Goal: Task Accomplishment & Management: Manage account settings

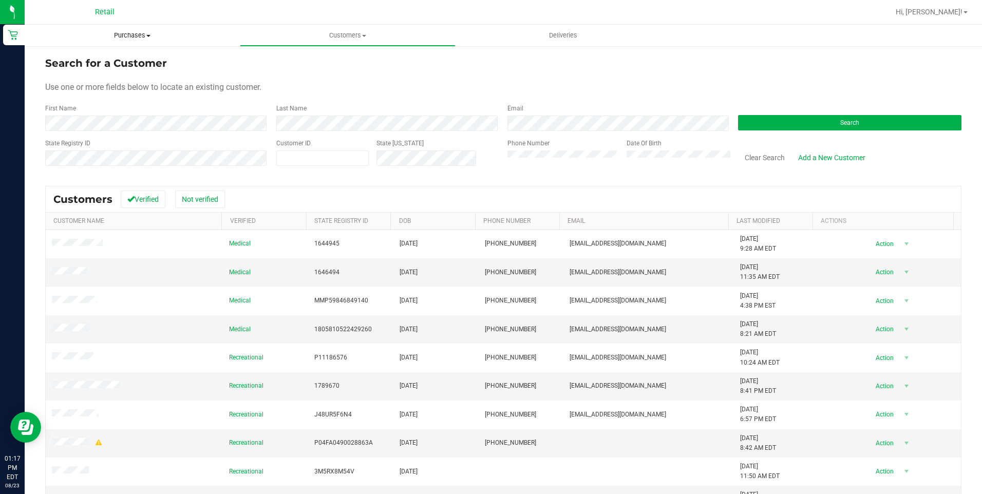
click at [138, 31] on span "Purchases" at bounding box center [132, 35] width 215 height 9
click at [153, 146] on div "State Registry ID" at bounding box center [157, 157] width 224 height 36
click at [143, 43] on uib-tab-heading "Purchases Summary of purchases Fulfillment All purchases" at bounding box center [132, 36] width 215 height 22
click at [78, 83] on span "All purchases" at bounding box center [61, 86] width 73 height 9
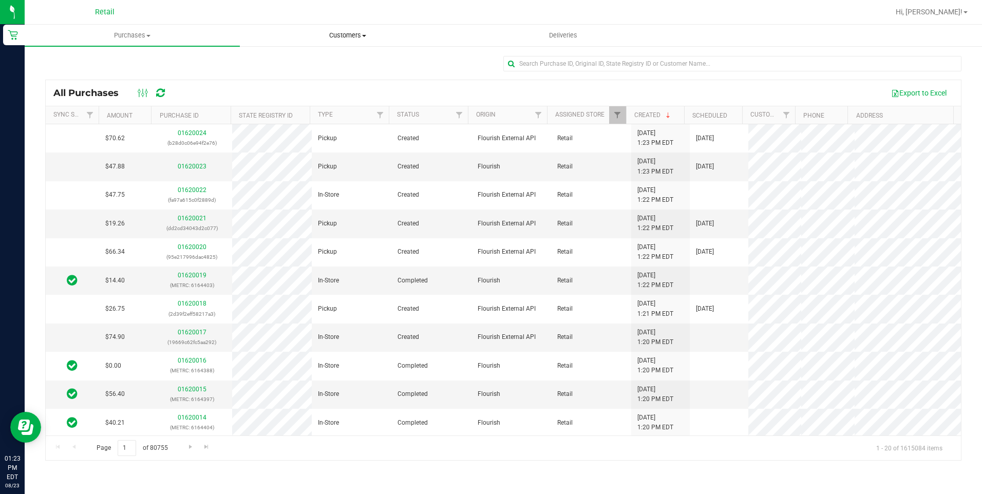
click at [346, 41] on uib-tab-heading "Customers All customers Add a new customer All physicians" at bounding box center [347, 35] width 214 height 21
click at [143, 35] on span "Purchases" at bounding box center [132, 35] width 214 height 9
click at [110, 56] on li "Summary of purchases" at bounding box center [132, 62] width 215 height 12
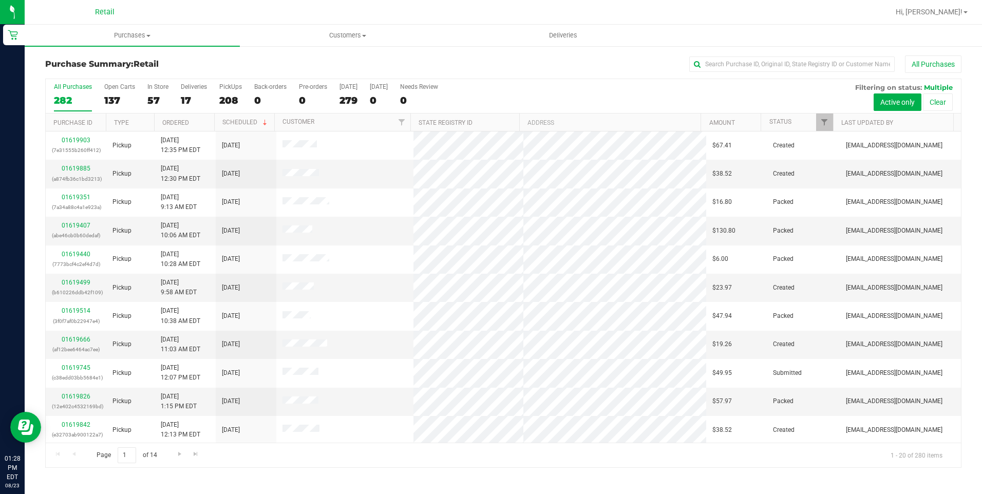
click at [229, 13] on div at bounding box center [537, 12] width 706 height 20
click at [344, 35] on span "Customers" at bounding box center [347, 35] width 214 height 9
click at [297, 61] on span "All customers" at bounding box center [277, 62] width 74 height 9
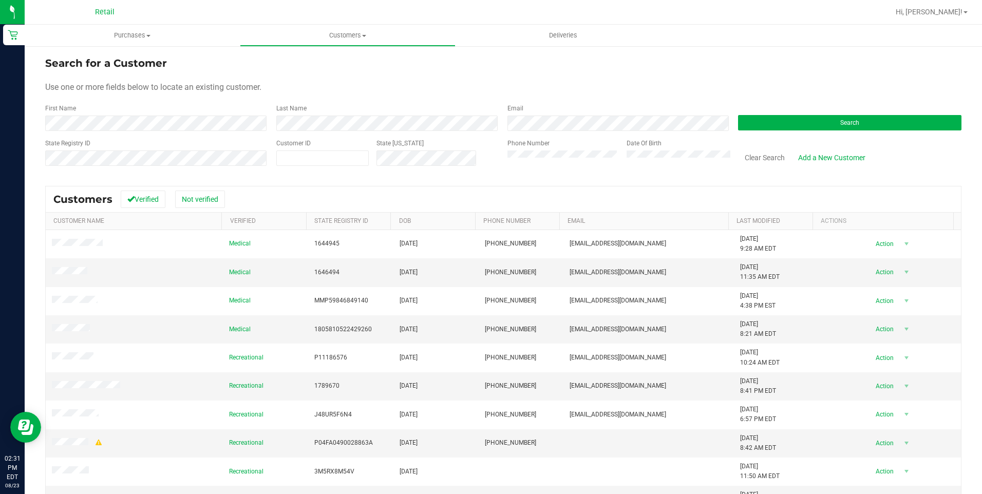
click at [433, 96] on form "Search for a Customer Use one or more fields below to locate an existing custom…" at bounding box center [503, 115] width 917 height 120
click at [127, 36] on span "Purchases" at bounding box center [132, 35] width 215 height 9
click at [61, 83] on span "All purchases" at bounding box center [61, 86] width 73 height 9
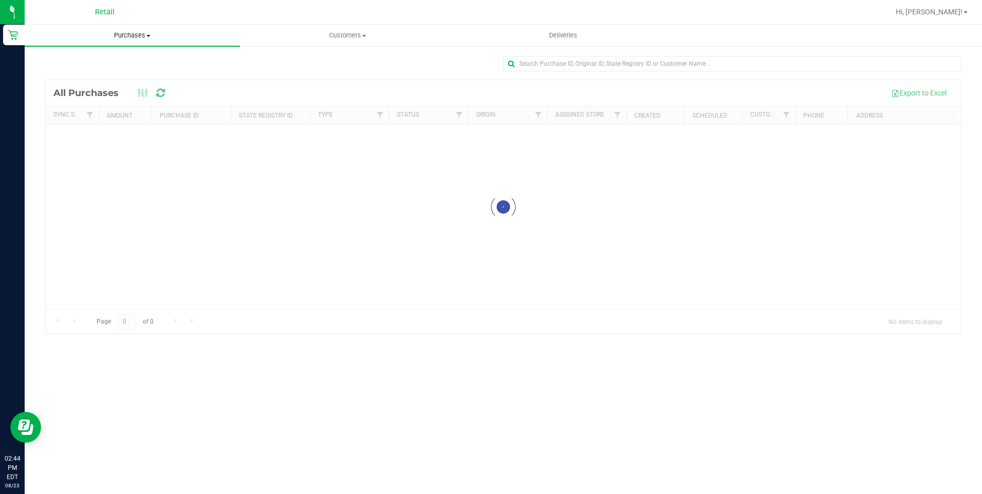
click at [158, 39] on span "Purchases" at bounding box center [132, 35] width 215 height 9
click at [88, 59] on span "Summary of purchases" at bounding box center [77, 62] width 105 height 9
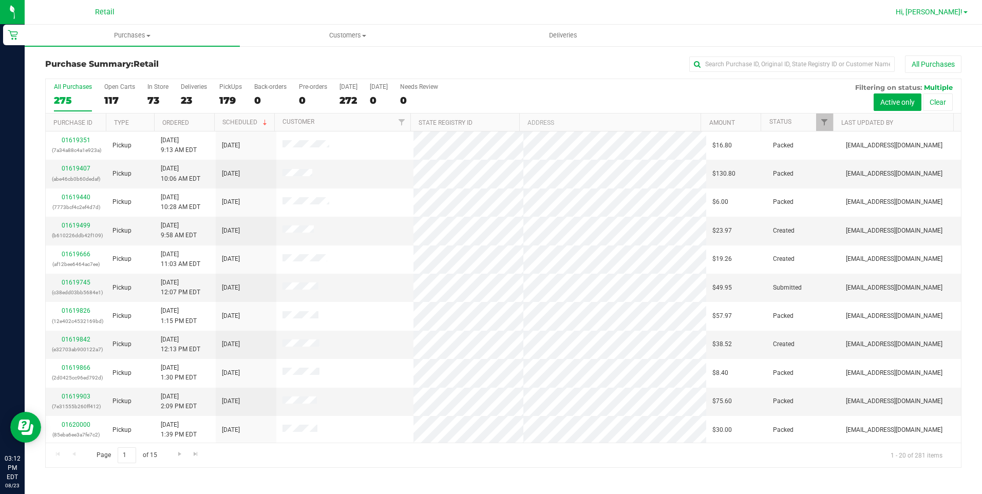
click at [931, 9] on span "Hi, [PERSON_NAME]!" at bounding box center [929, 12] width 67 height 8
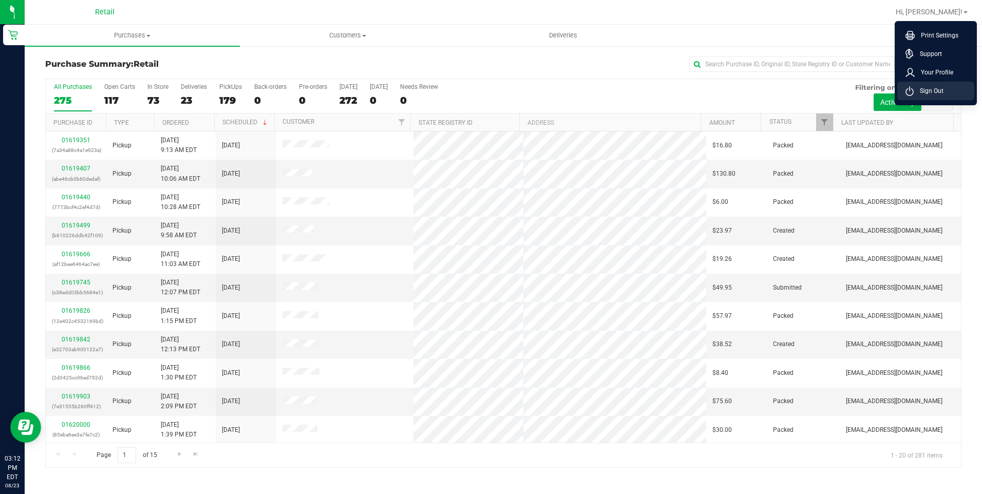
click at [919, 92] on span "Sign Out" at bounding box center [929, 91] width 30 height 10
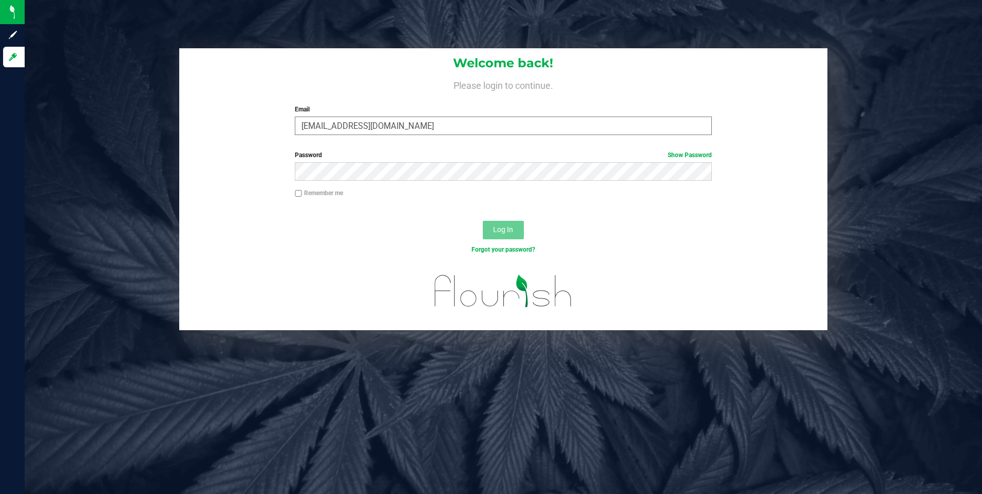
click at [641, 131] on input "[EMAIL_ADDRESS][DOMAIN_NAME]" at bounding box center [503, 126] width 417 height 18
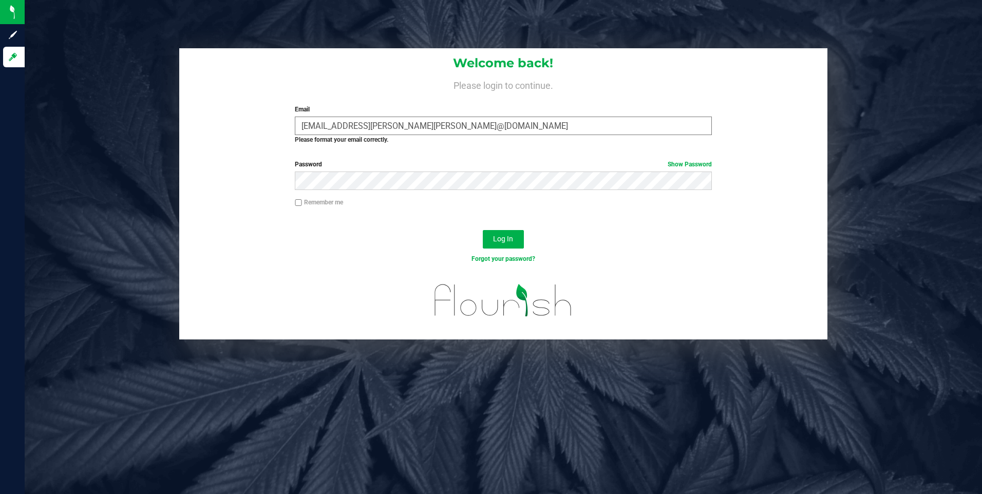
click at [379, 123] on input "[EMAIL_ADDRESS][PERSON_NAME][PERSON_NAME]@[DOMAIN_NAME]" at bounding box center [503, 126] width 417 height 18
click at [375, 122] on input "[EMAIL_ADDRESS][PERSON_NAME][PERSON_NAME]@[DOMAIN_NAME]" at bounding box center [503, 126] width 417 height 18
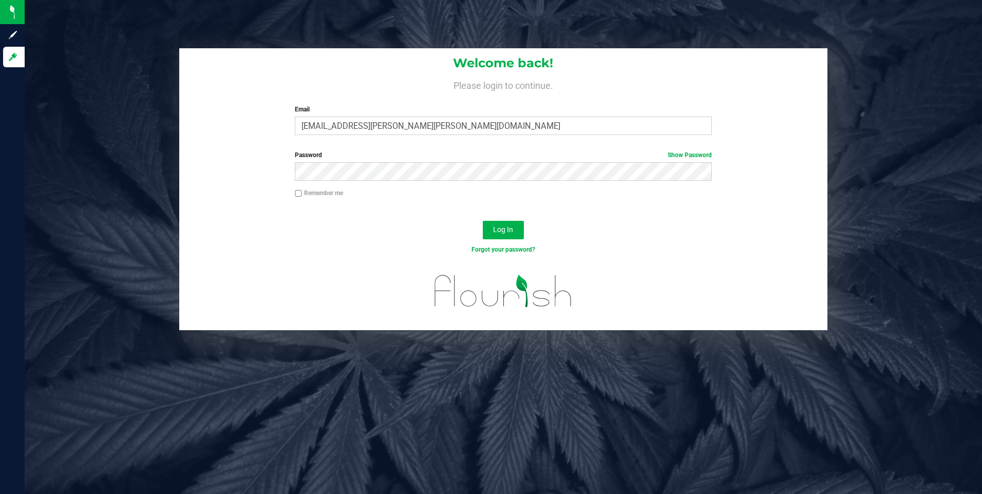
type input "[EMAIL_ADDRESS][PERSON_NAME][PERSON_NAME][DOMAIN_NAME]"
click at [483, 221] on button "Log In" at bounding box center [503, 230] width 41 height 18
